Goal: Entertainment & Leisure: Consume media (video, audio)

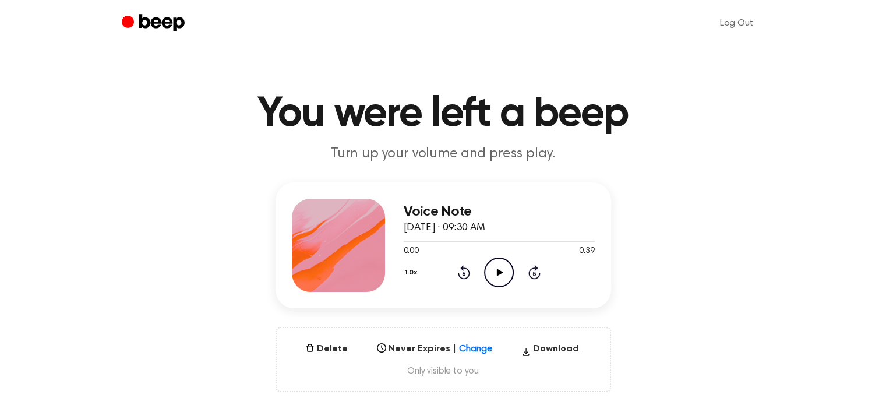
click at [504, 266] on icon "Play Audio" at bounding box center [499, 272] width 30 height 30
click at [489, 265] on icon "Pause Audio" at bounding box center [499, 272] width 30 height 30
click at [493, 267] on icon "Play Audio" at bounding box center [499, 272] width 30 height 30
